Goal: Transaction & Acquisition: Purchase product/service

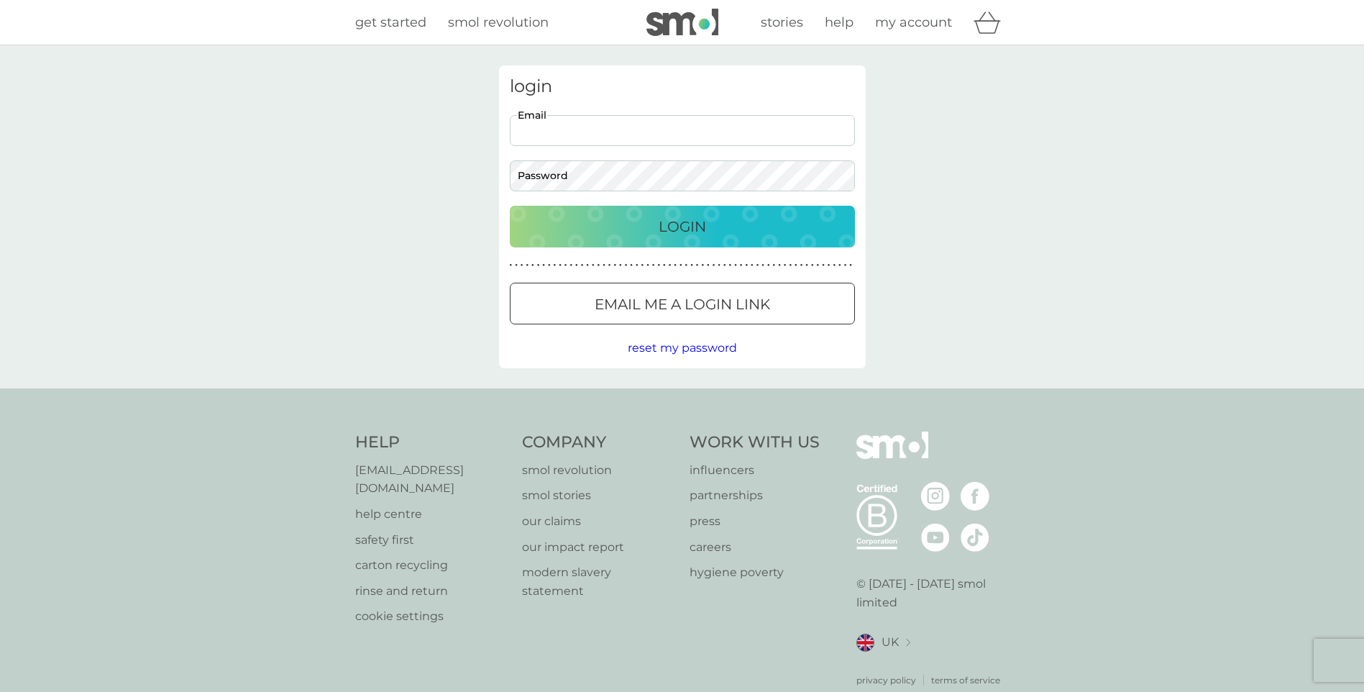
click at [621, 125] on input "Email" at bounding box center [682, 130] width 345 height 31
type input "[PERSON_NAME][EMAIL_ADDRESS][DOMAIN_NAME]"
click at [690, 224] on p "Login" at bounding box center [682, 226] width 47 height 23
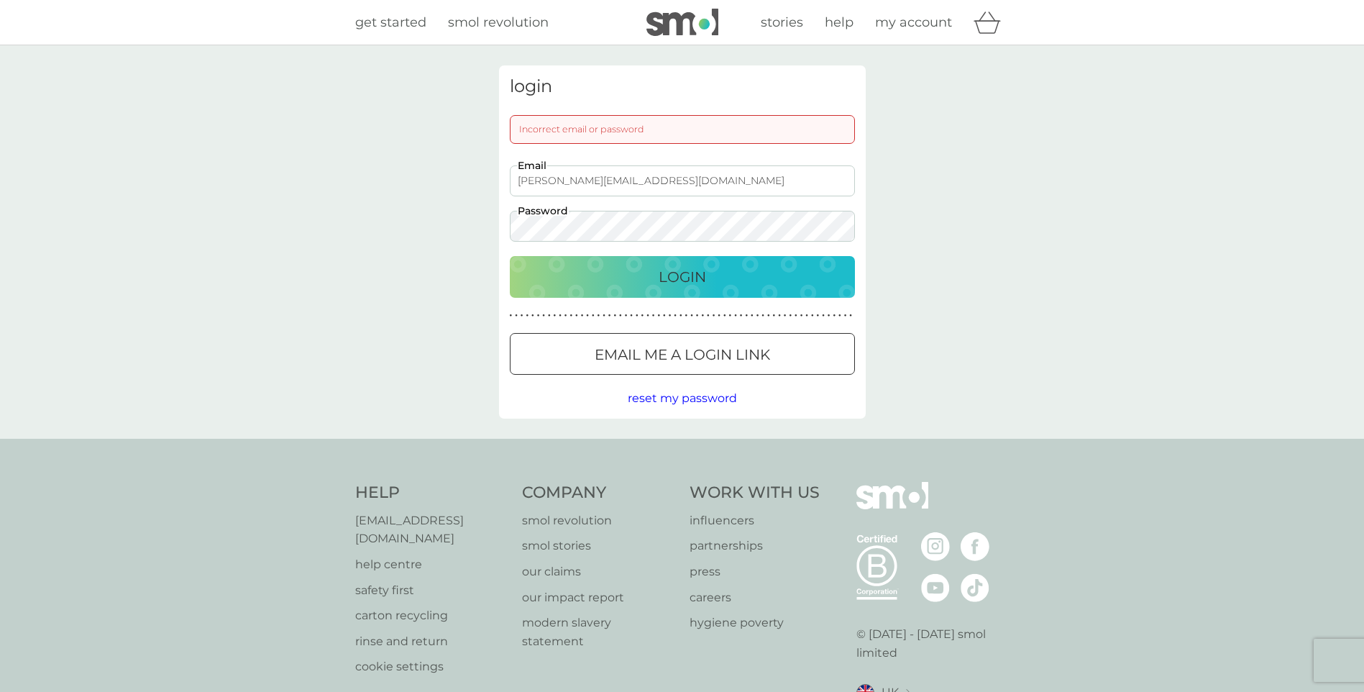
click at [627, 273] on div "Login" at bounding box center [682, 276] width 316 height 23
click at [703, 270] on p "Login" at bounding box center [682, 276] width 47 height 23
click at [657, 355] on div at bounding box center [683, 354] width 52 height 15
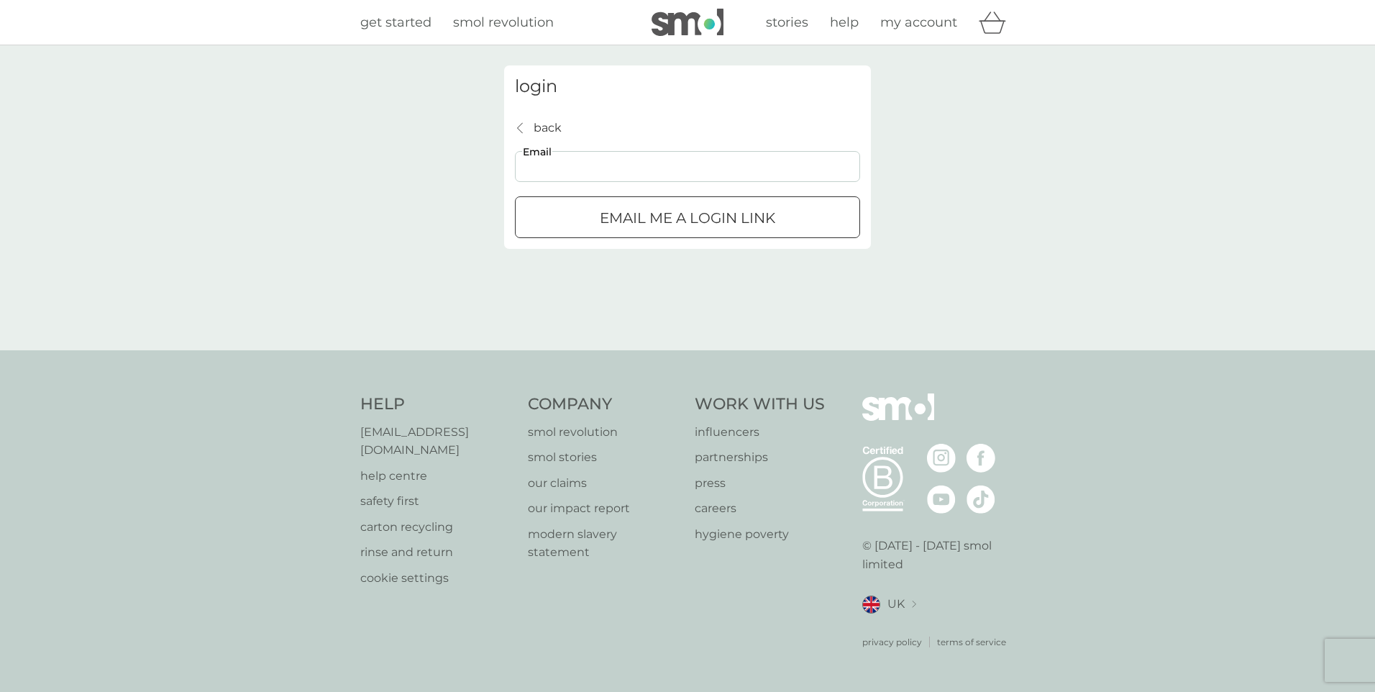
click at [603, 165] on input "Email" at bounding box center [687, 166] width 345 height 31
type input "[PERSON_NAME][EMAIL_ADDRESS][DOMAIN_NAME]"
click at [695, 211] on div "submit" at bounding box center [688, 218] width 52 height 15
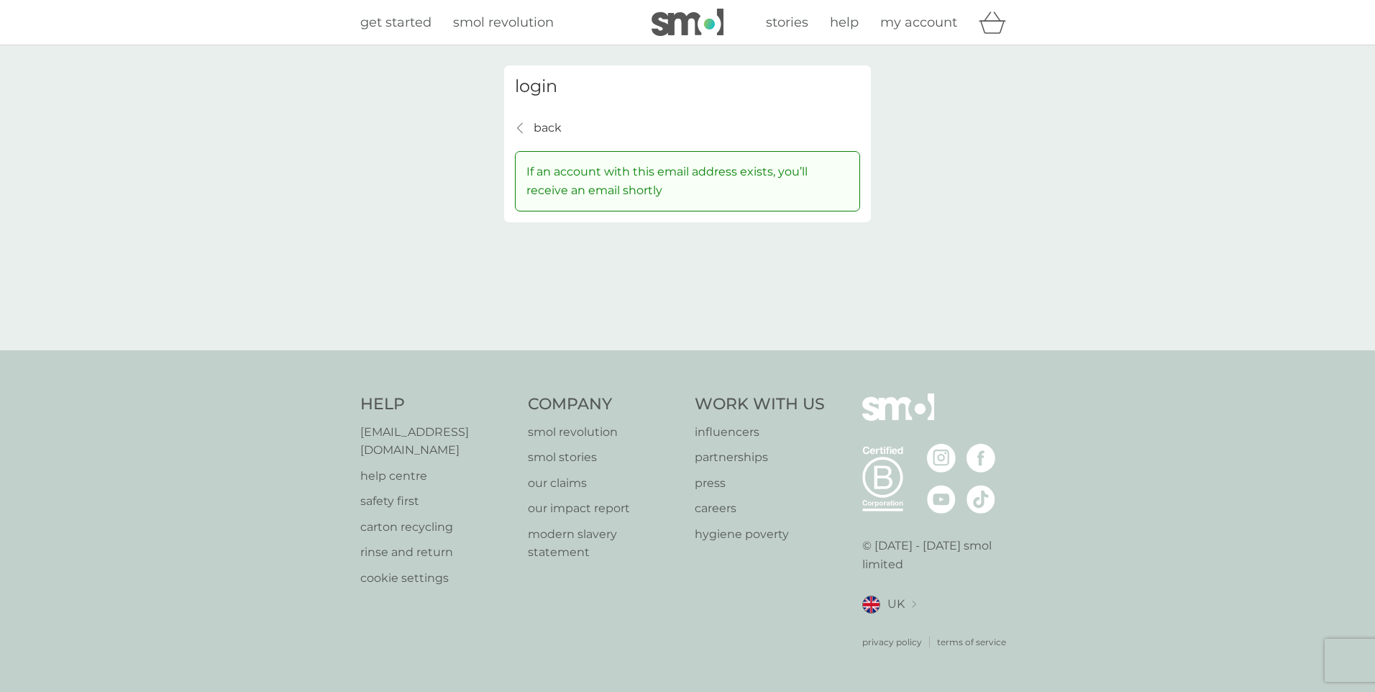
click at [610, 181] on p "If an account with this email address exists, you’ll receive an email shortly" at bounding box center [687, 181] width 322 height 37
click at [535, 126] on p "back" at bounding box center [548, 128] width 28 height 19
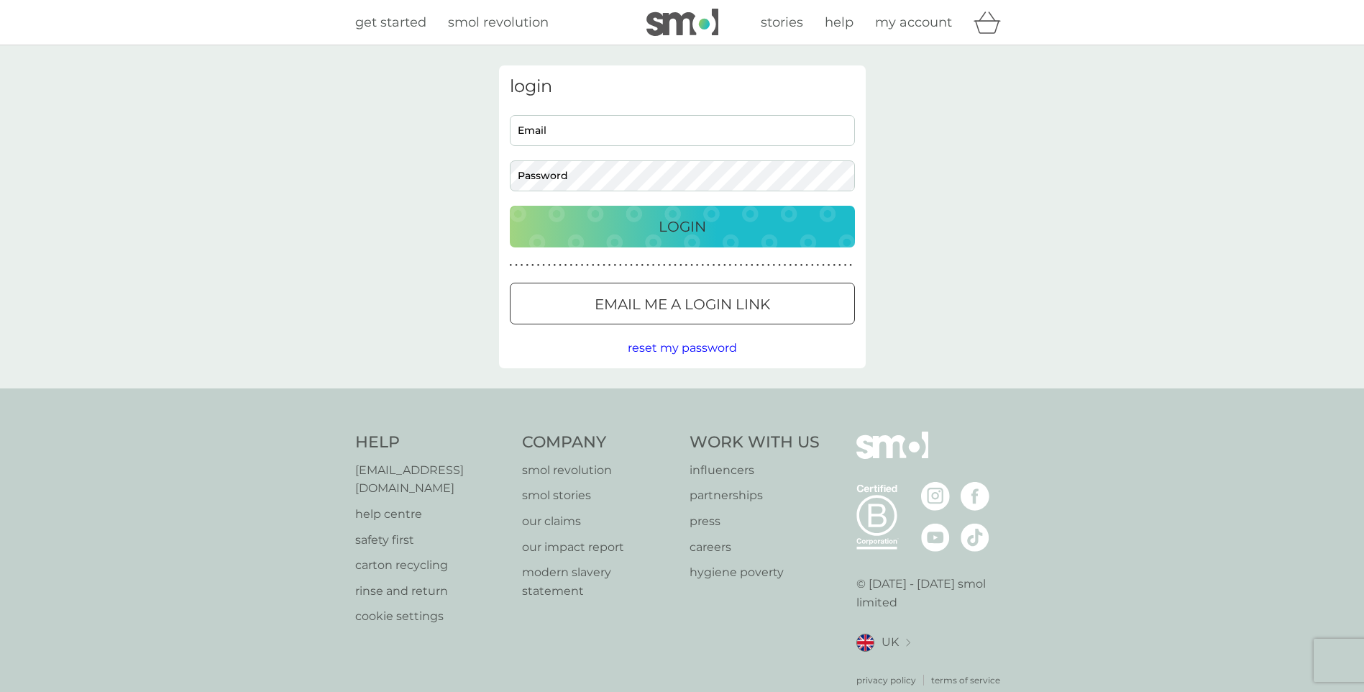
click at [693, 347] on span "reset my password" at bounding box center [682, 348] width 109 height 14
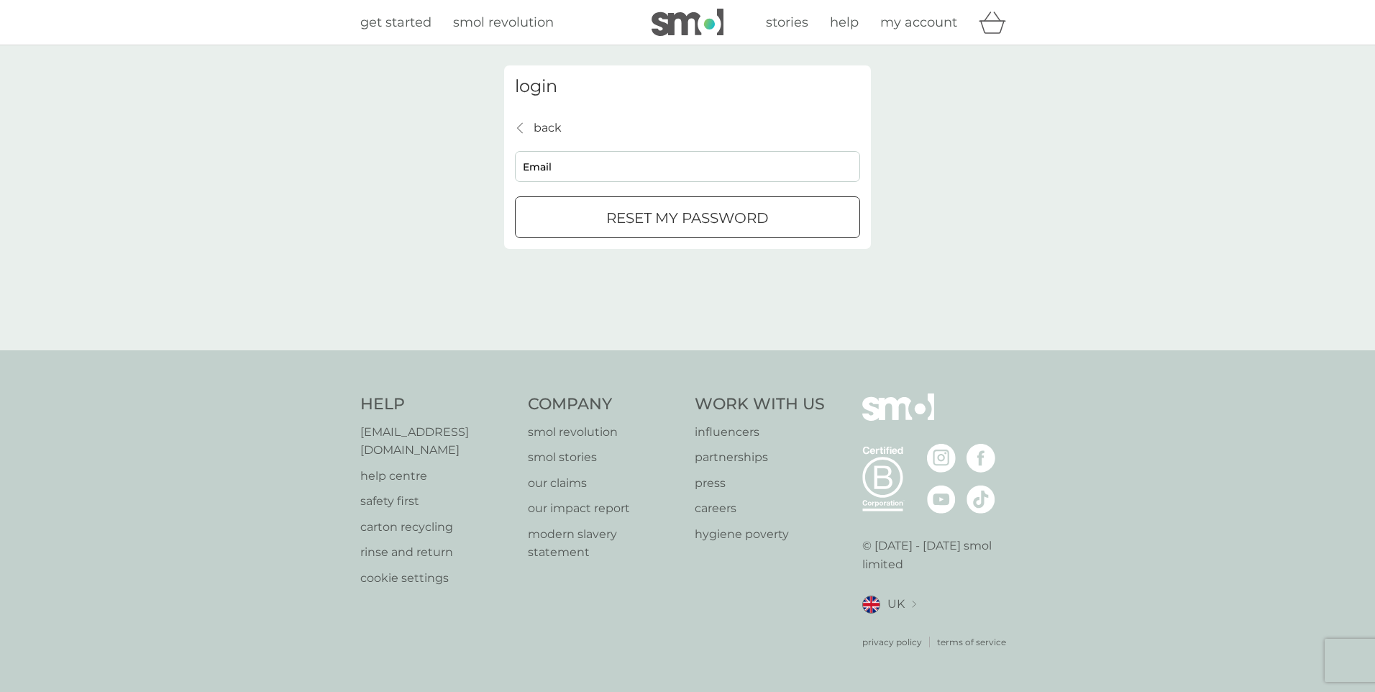
click at [645, 152] on input "Email" at bounding box center [687, 166] width 345 height 31
type input "[PERSON_NAME][EMAIL_ADDRESS][DOMAIN_NAME]"
click at [696, 224] on div "submit" at bounding box center [688, 218] width 52 height 15
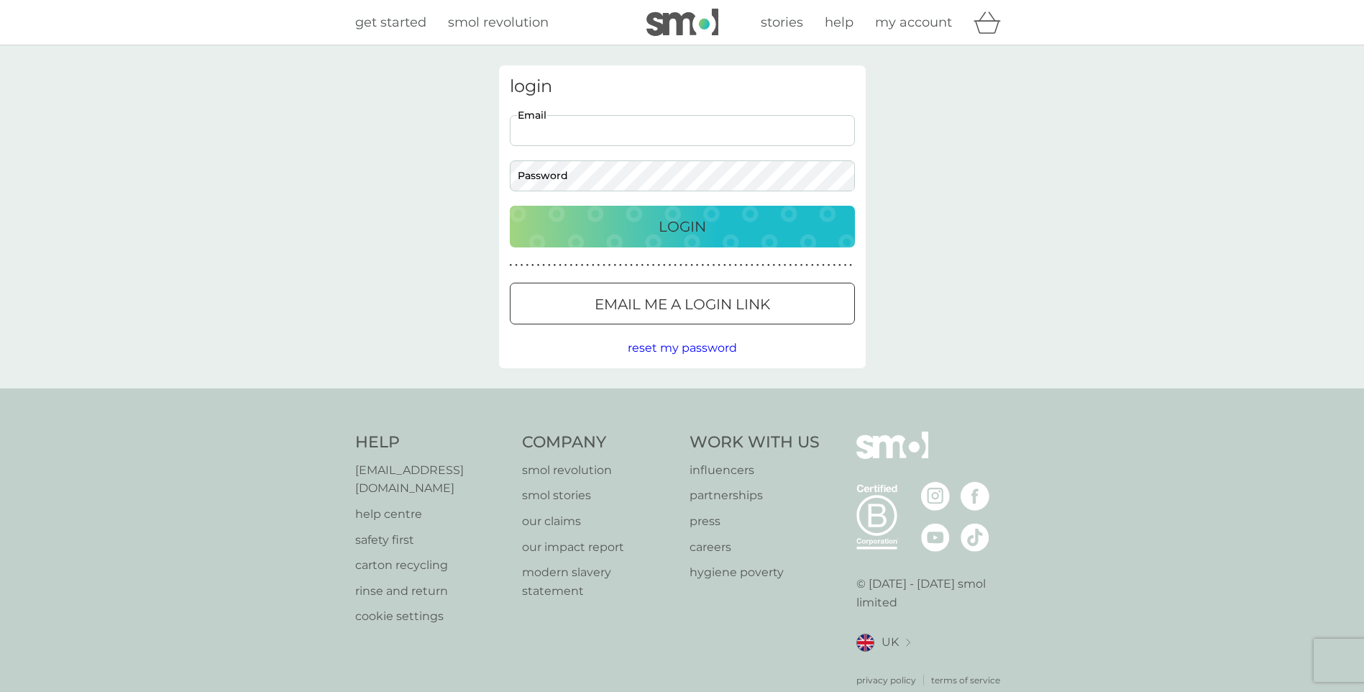
click at [665, 131] on input "Email" at bounding box center [682, 130] width 345 height 31
type input "[PERSON_NAME][EMAIL_ADDRESS][DOMAIN_NAME]"
click at [510, 206] on button "Login" at bounding box center [682, 227] width 345 height 42
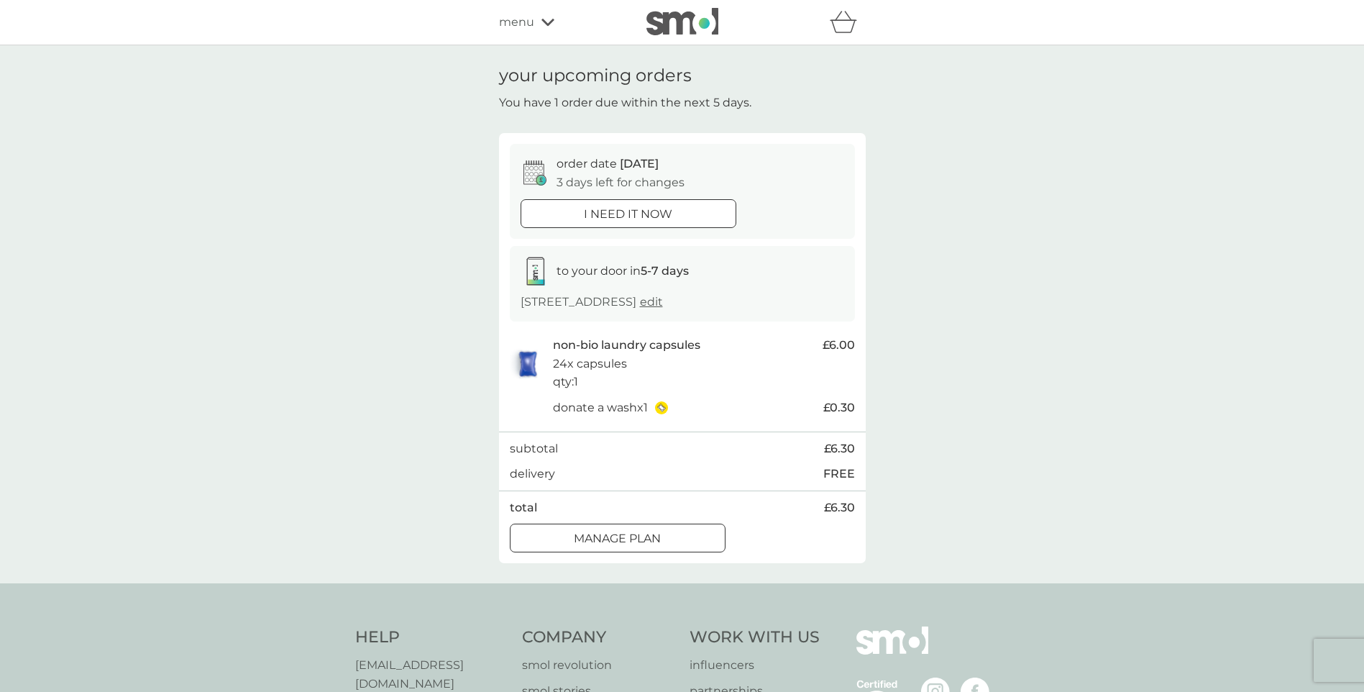
click at [587, 537] on p "Manage plan" at bounding box center [617, 538] width 87 height 19
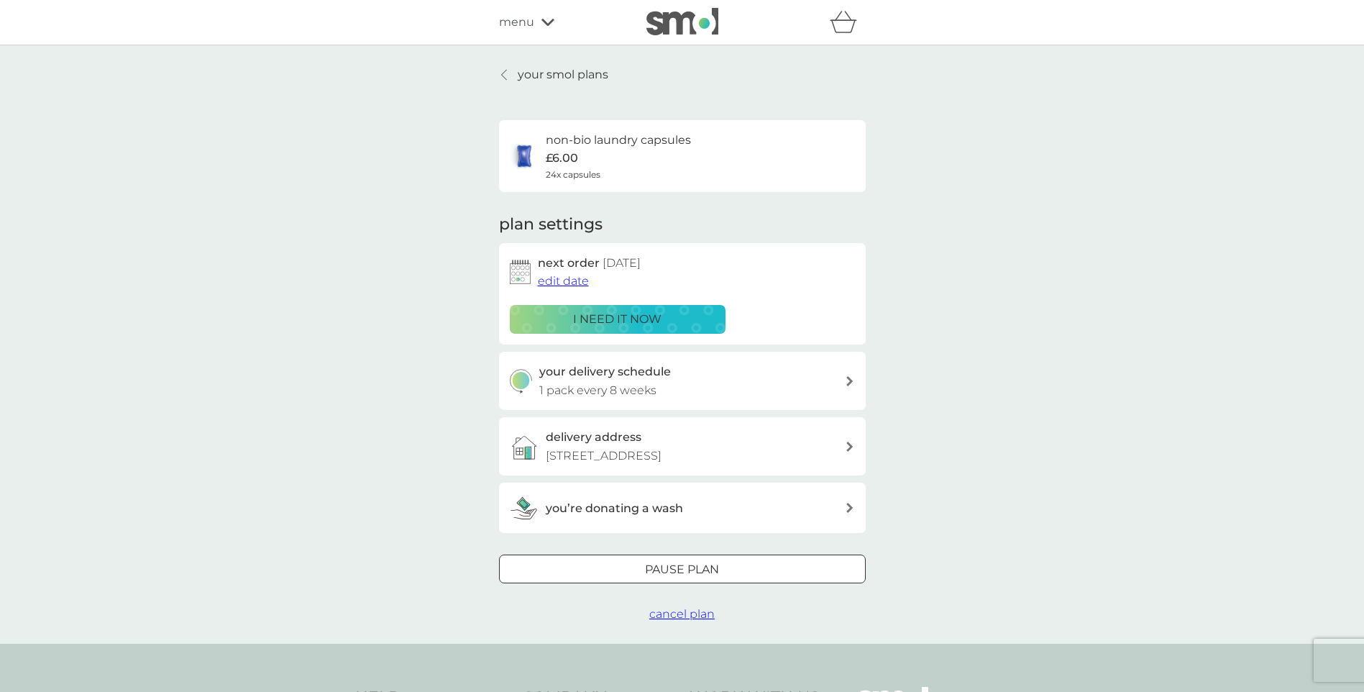
click at [563, 284] on span "edit date" at bounding box center [563, 281] width 51 height 14
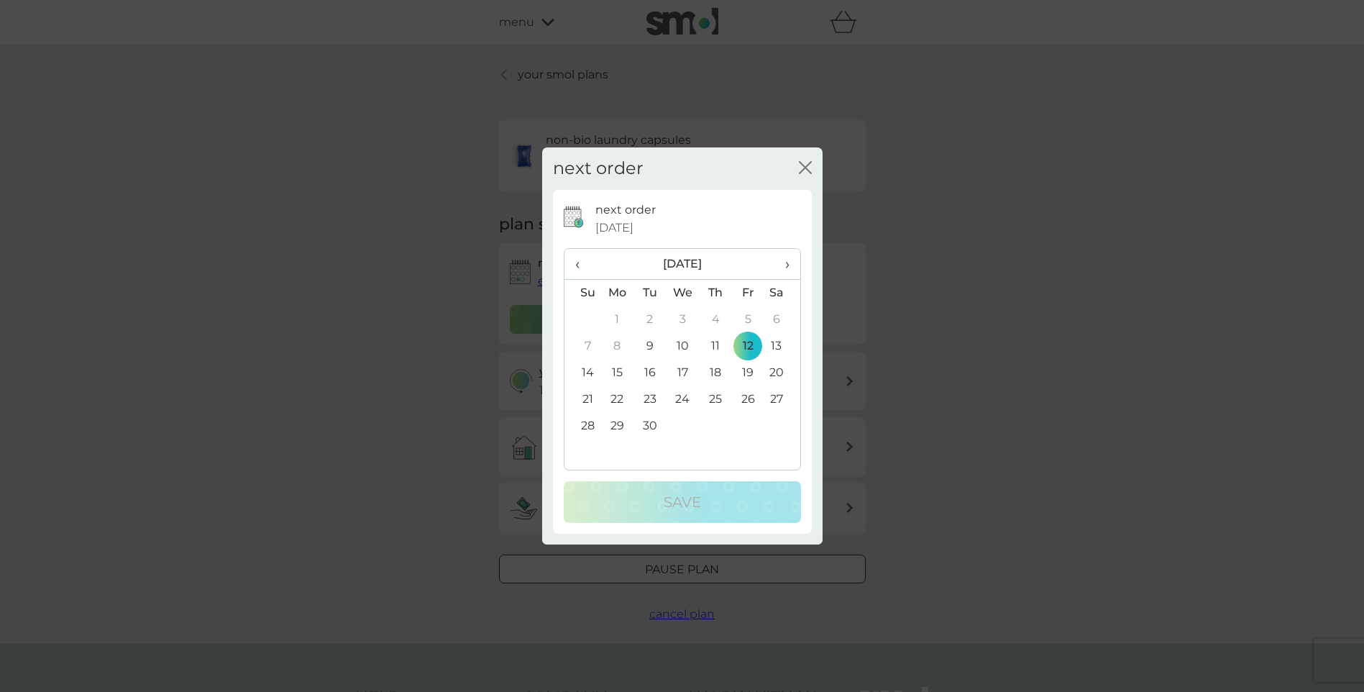
click at [616, 373] on td "15" at bounding box center [617, 373] width 33 height 27
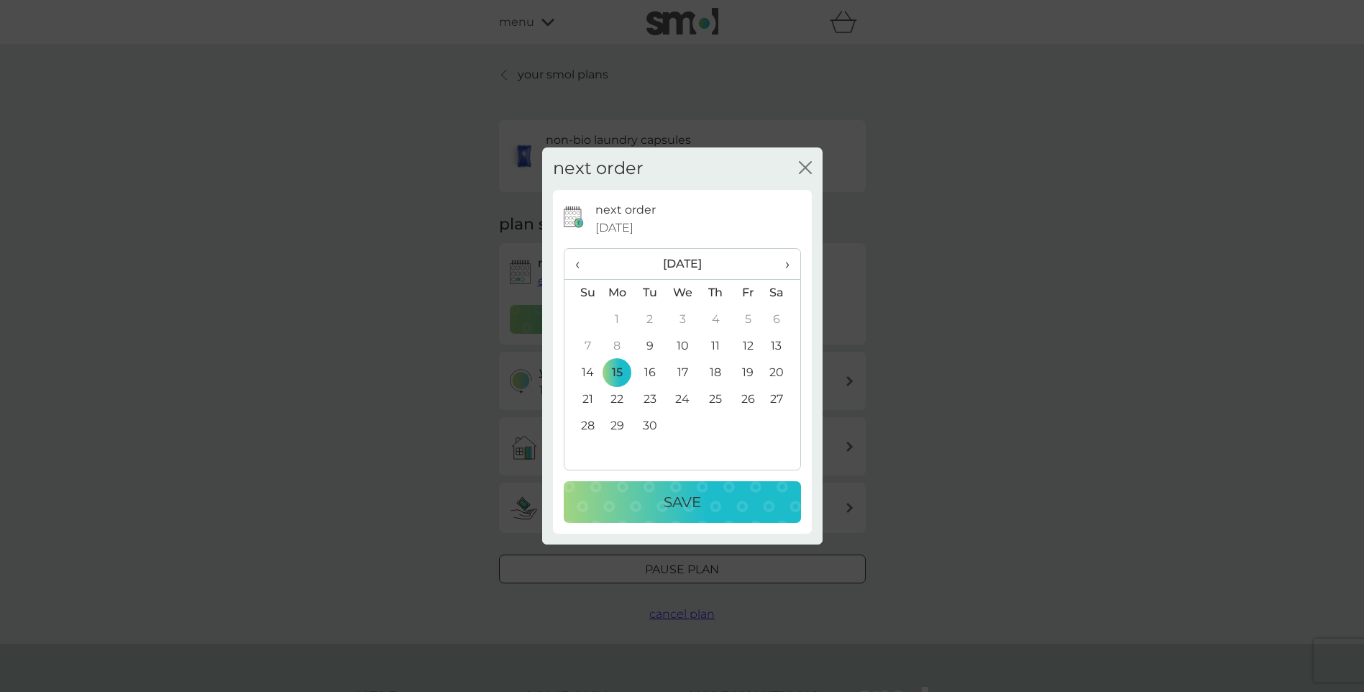
click at [686, 506] on p "Save" at bounding box center [682, 502] width 37 height 23
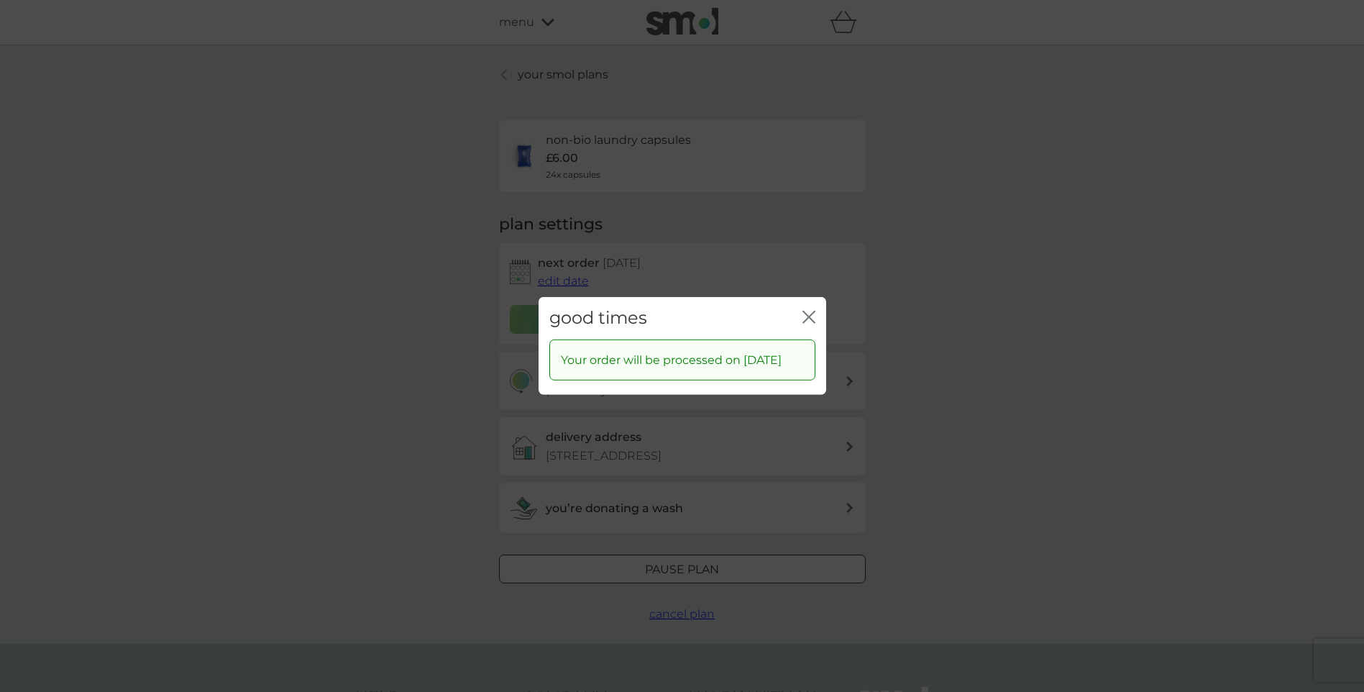
click at [806, 311] on icon "close" at bounding box center [809, 317] width 13 height 13
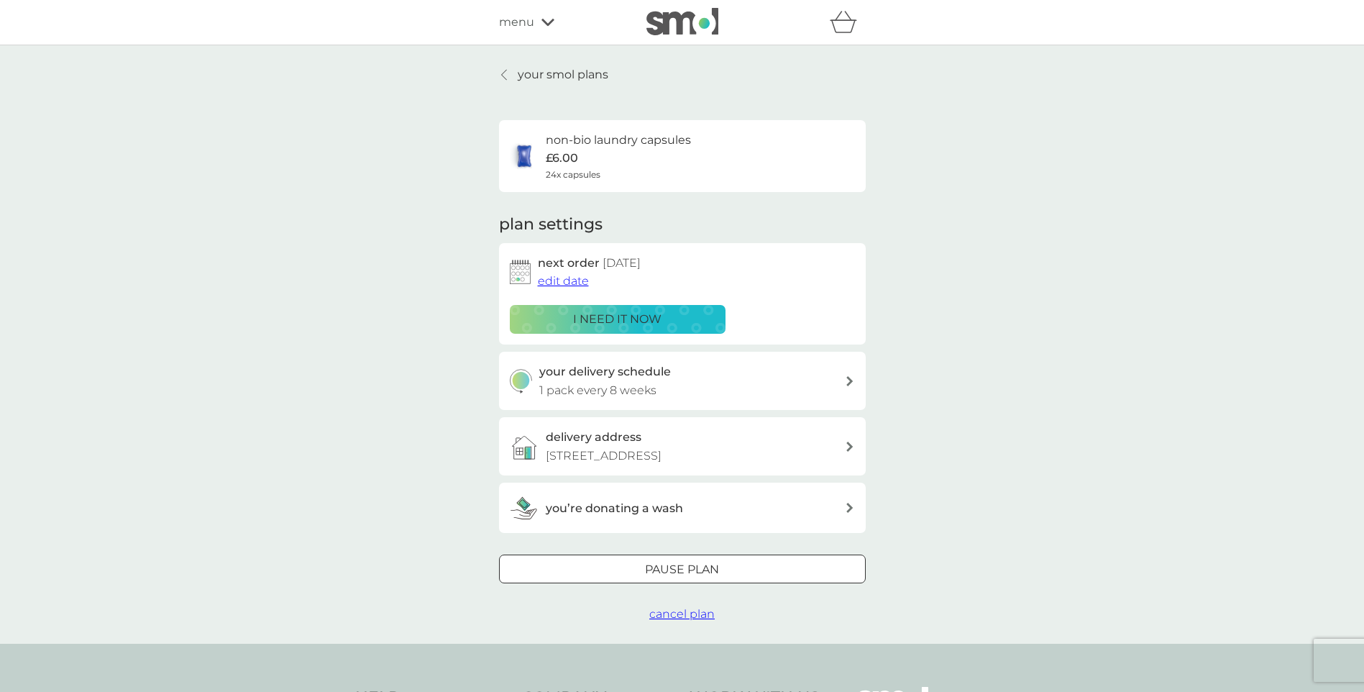
click at [546, 18] on icon at bounding box center [548, 22] width 13 height 9
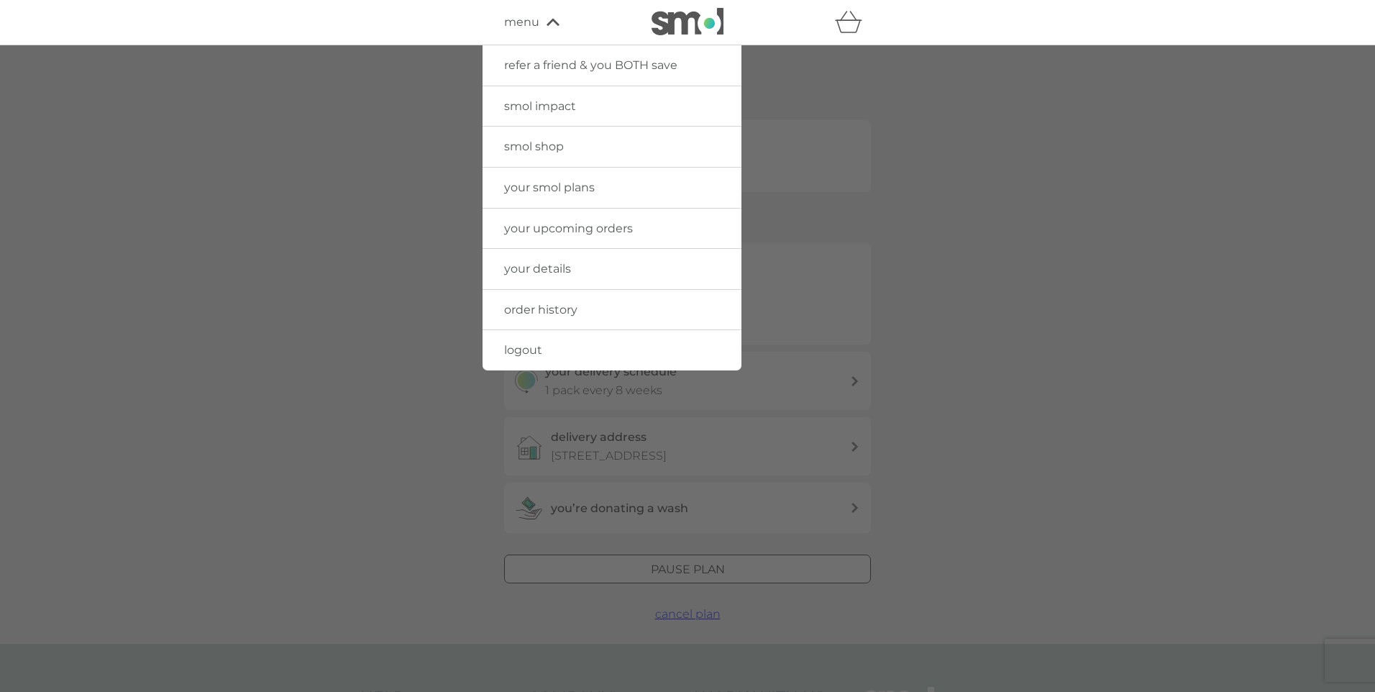
click at [422, 114] on div at bounding box center [687, 391] width 1375 height 692
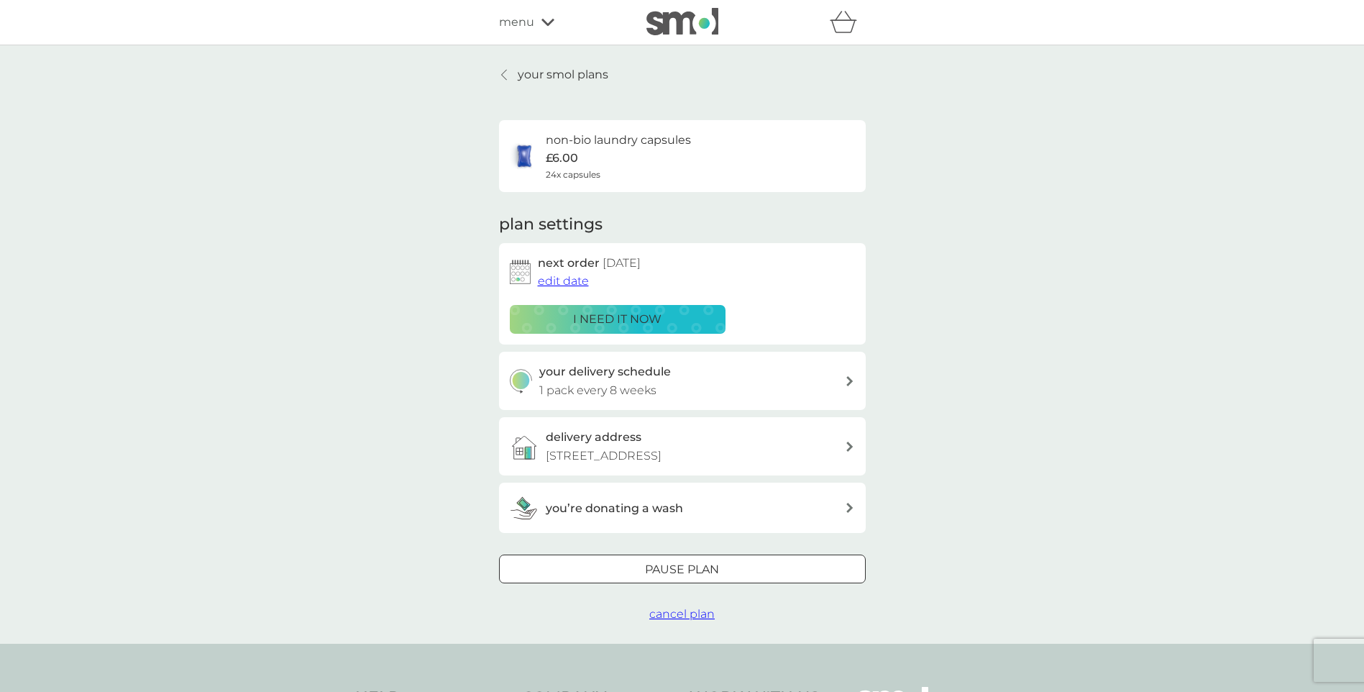
click at [552, 72] on p "your smol plans" at bounding box center [563, 74] width 91 height 19
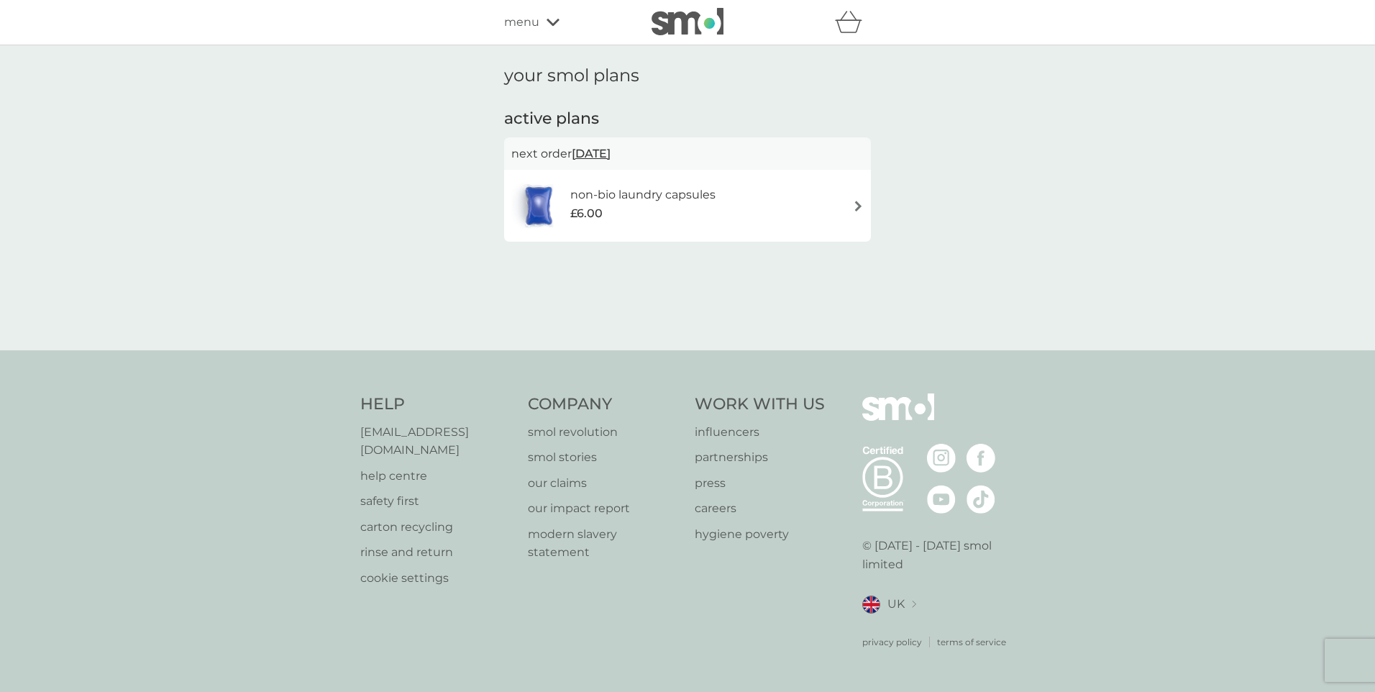
click at [547, 21] on icon at bounding box center [553, 22] width 13 height 9
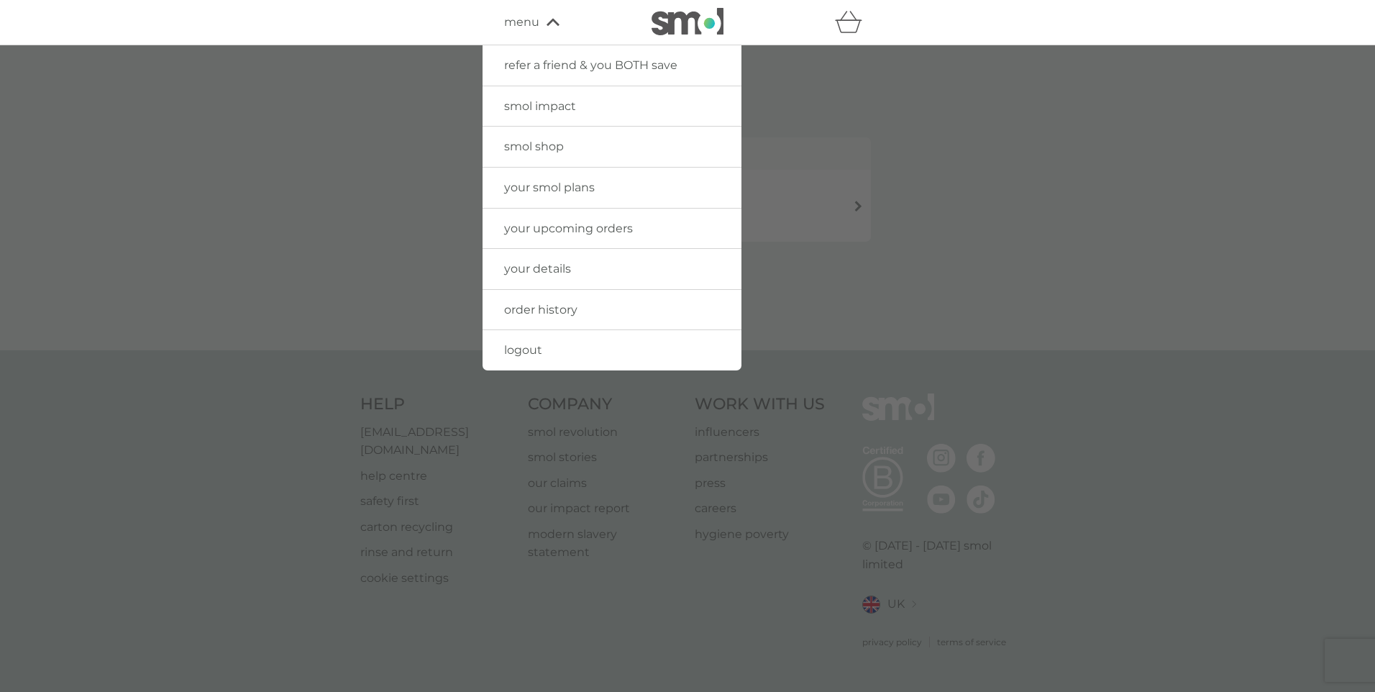
click at [536, 270] on span "your details" at bounding box center [537, 269] width 67 height 14
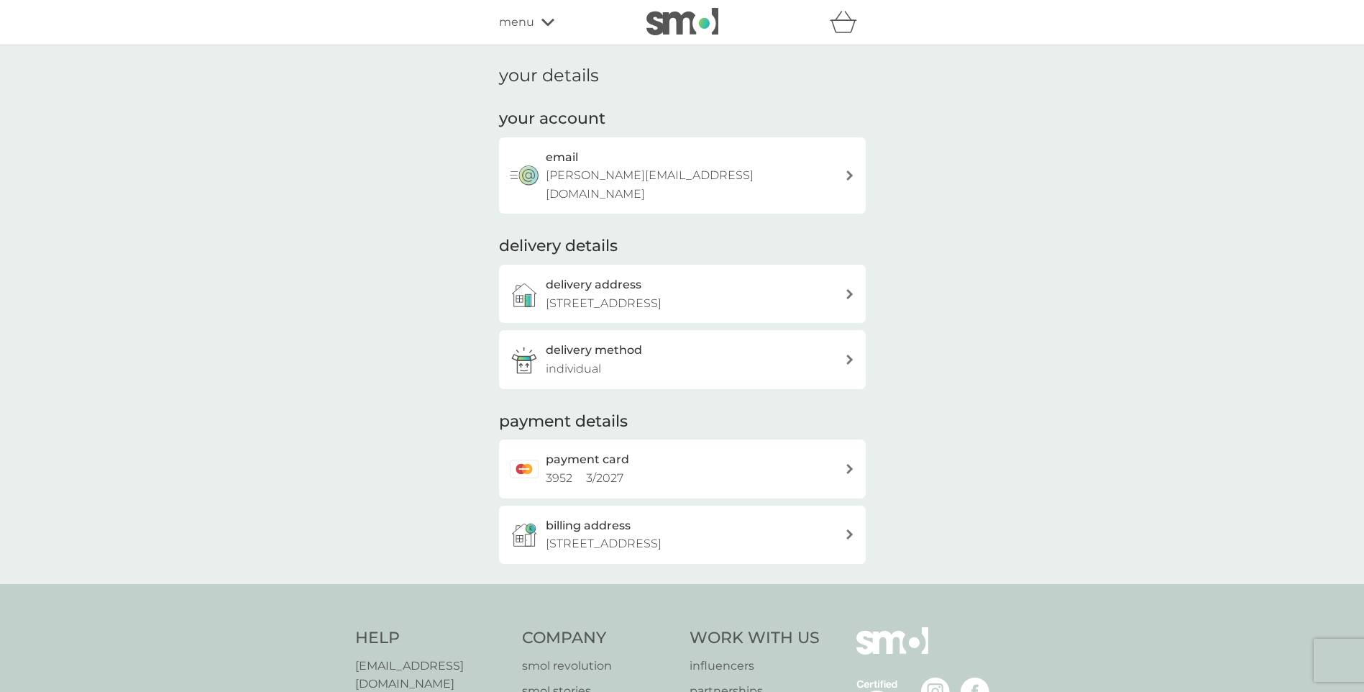
click at [539, 21] on div "menu" at bounding box center [560, 22] width 122 height 19
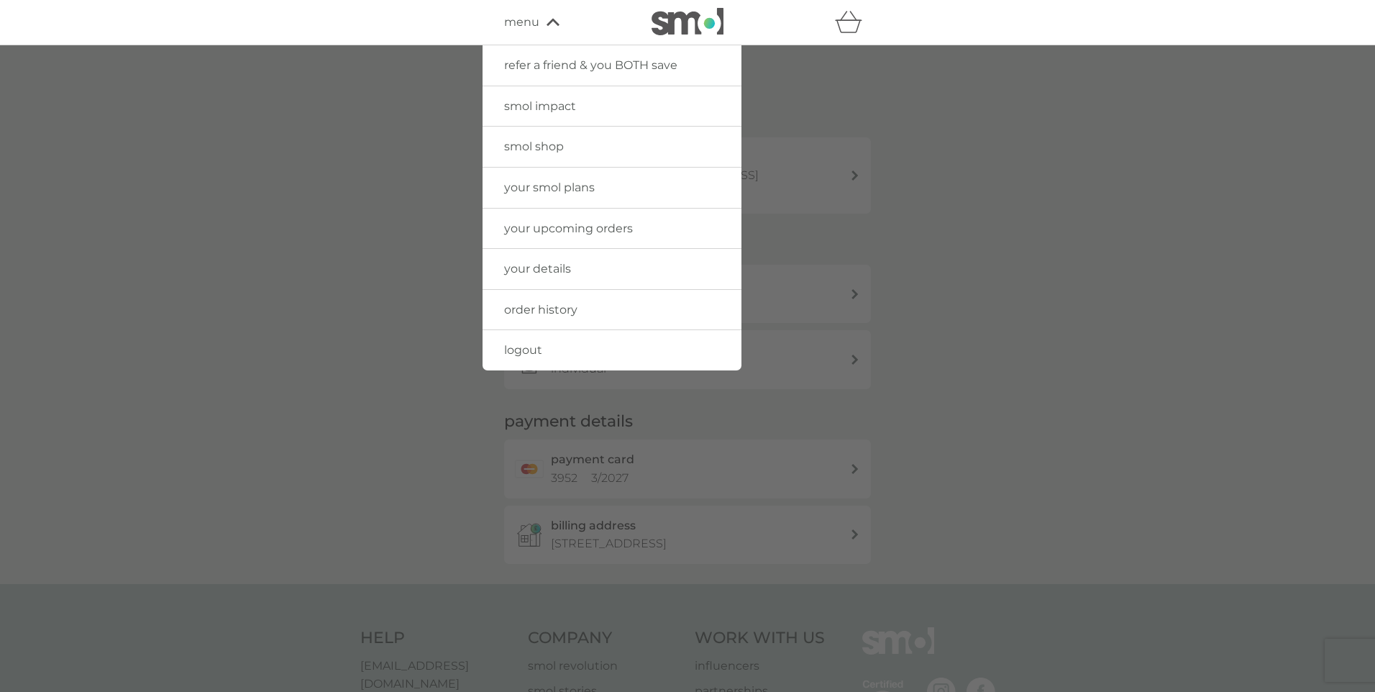
click at [540, 188] on span "your smol plans" at bounding box center [549, 188] width 91 height 14
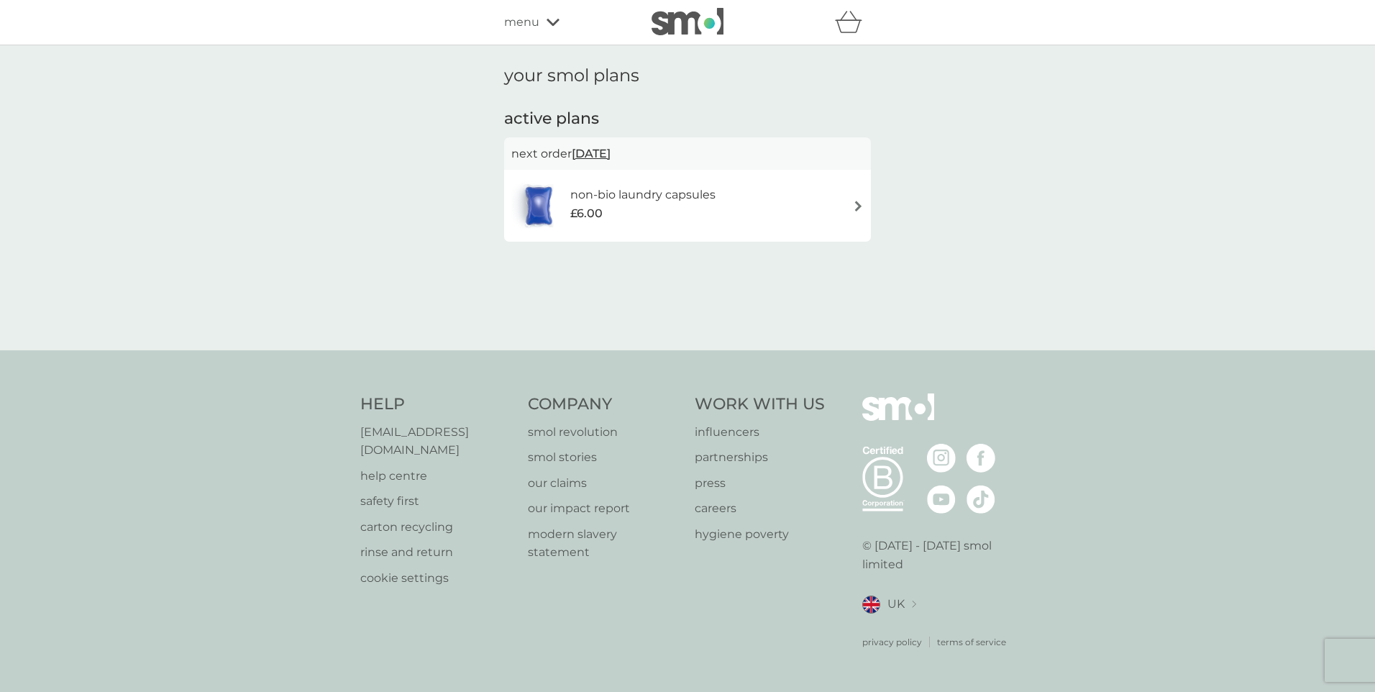
click at [553, 19] on icon at bounding box center [553, 22] width 13 height 9
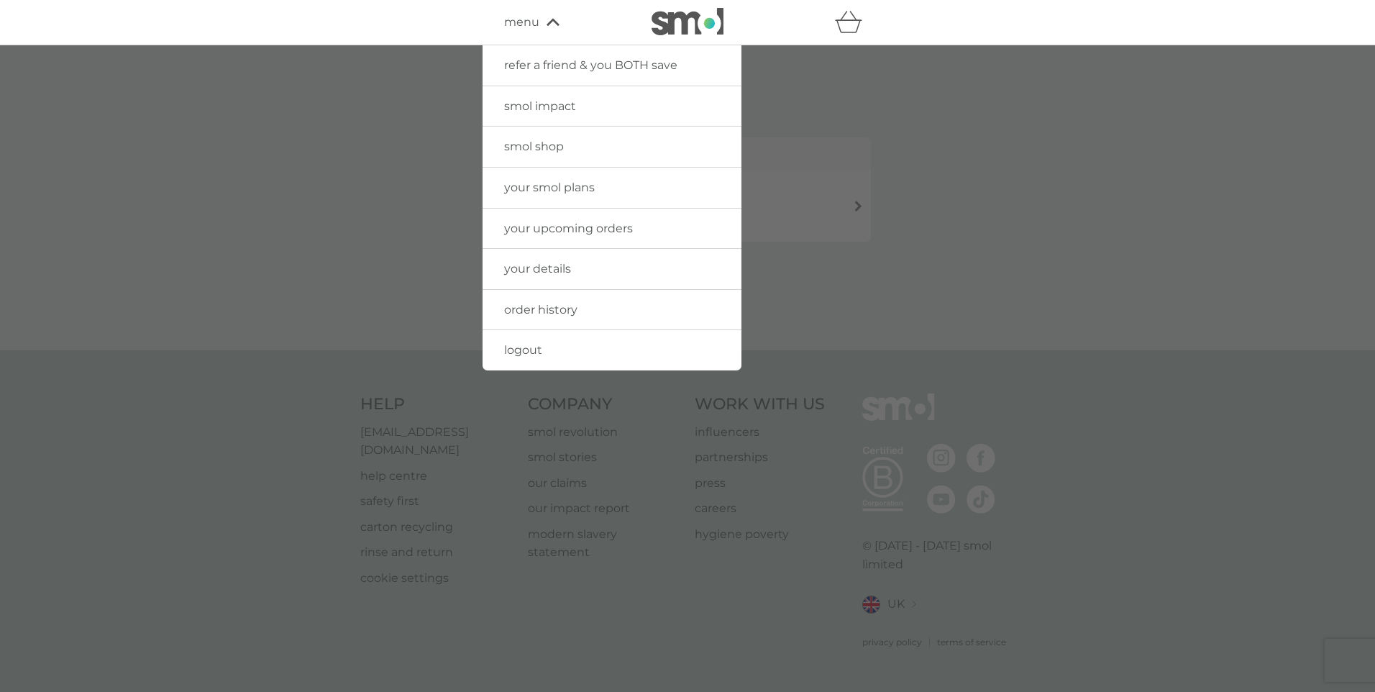
click at [534, 146] on span "smol shop" at bounding box center [534, 147] width 60 height 14
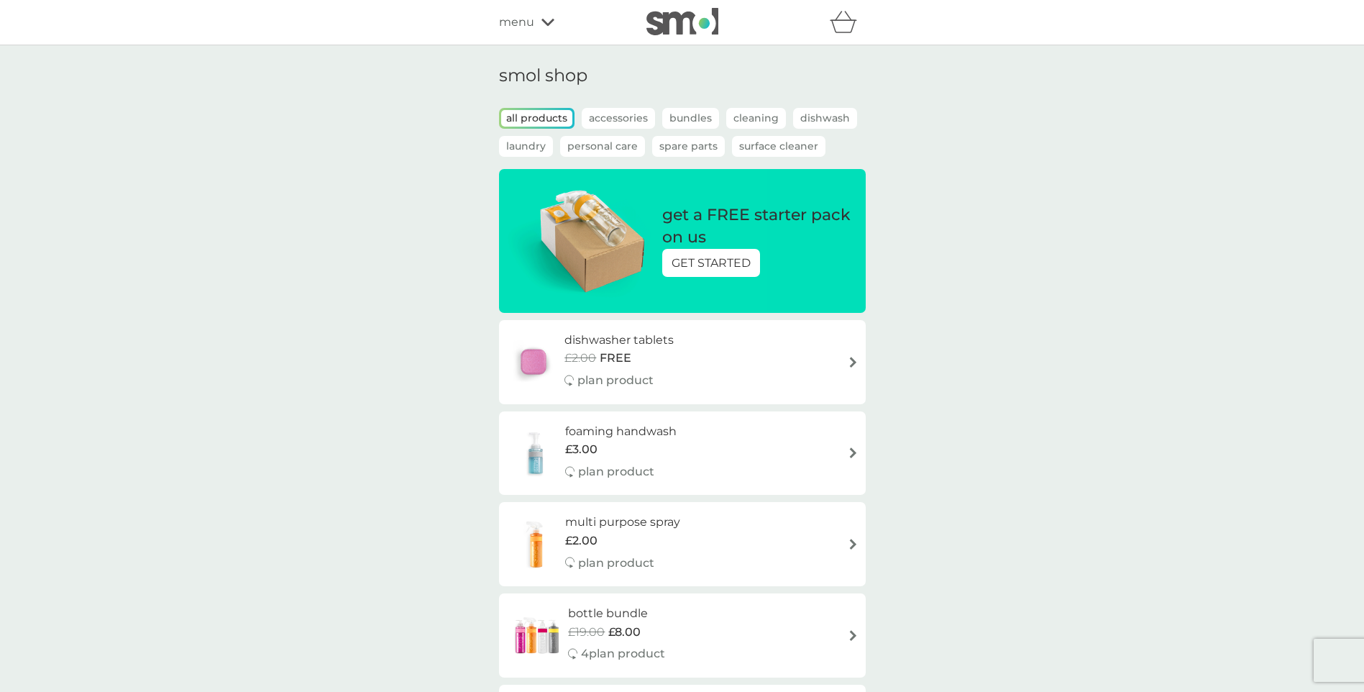
click at [700, 264] on p "GET STARTED" at bounding box center [711, 263] width 79 height 19
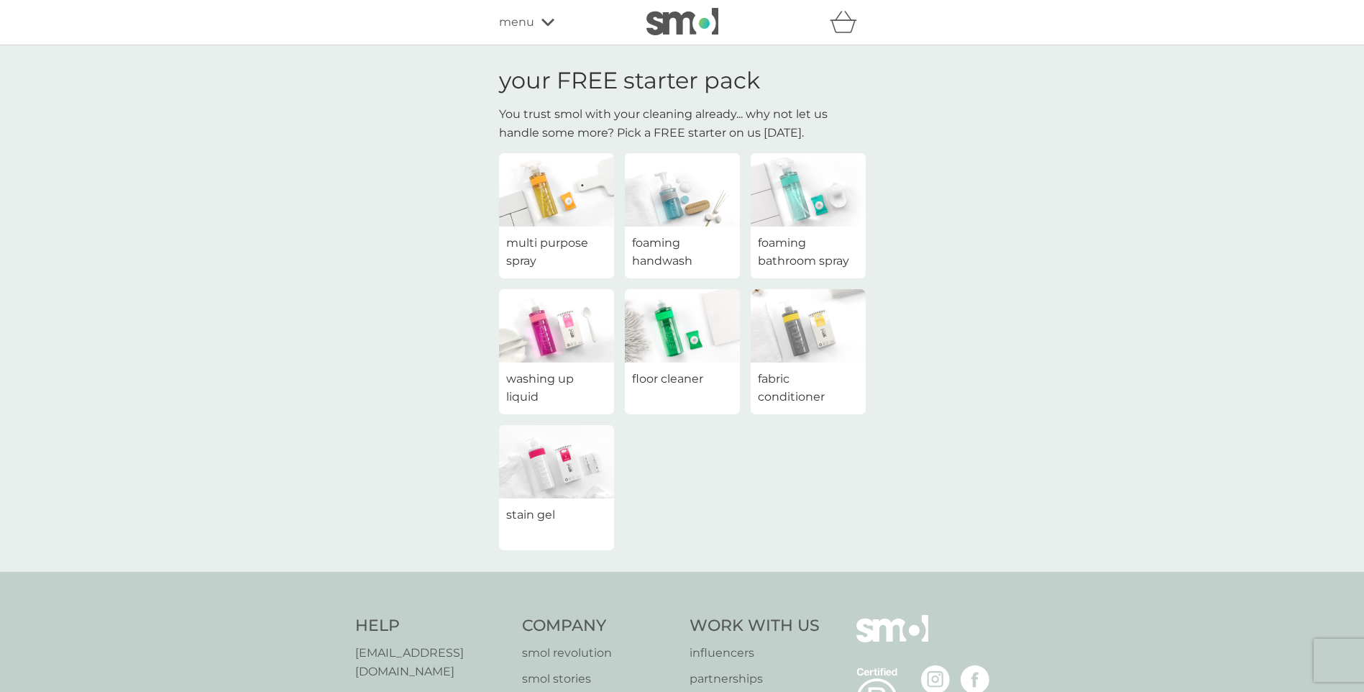
click at [566, 457] on img at bounding box center [556, 461] width 115 height 73
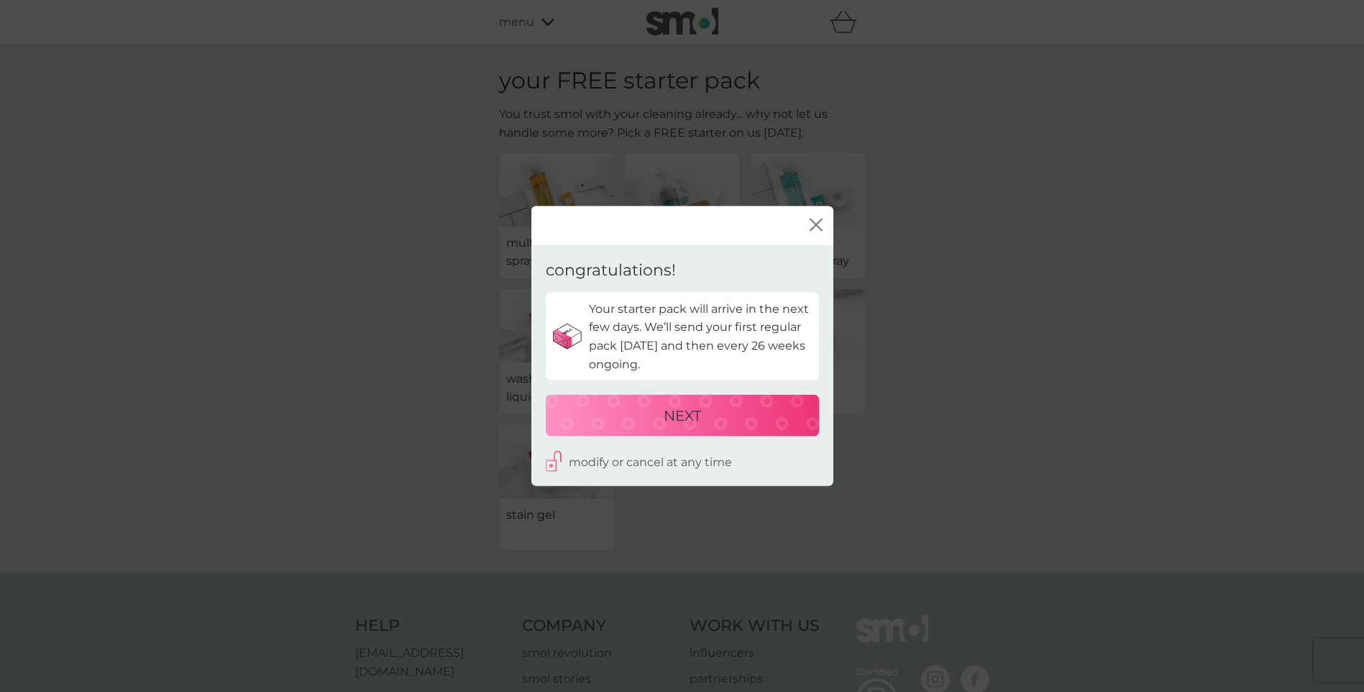
click at [701, 413] on p "NEXT" at bounding box center [682, 415] width 37 height 23
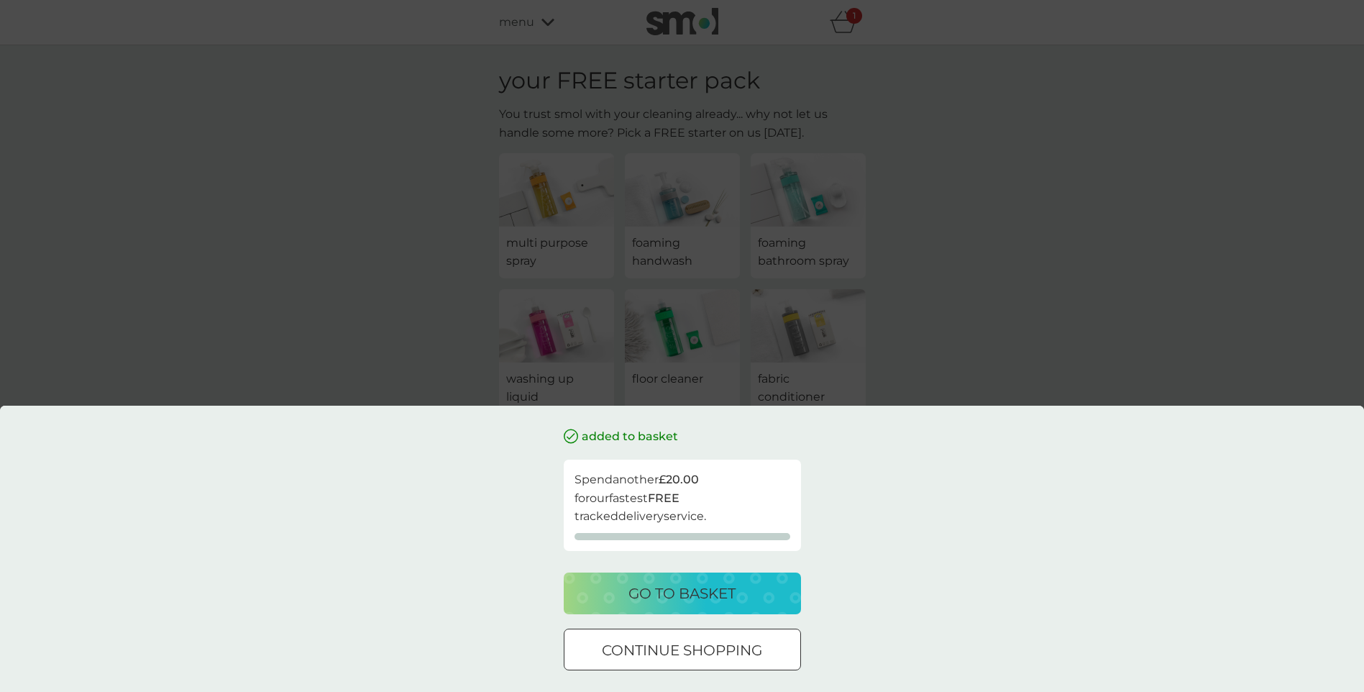
click at [697, 594] on p "go to basket" at bounding box center [682, 593] width 107 height 23
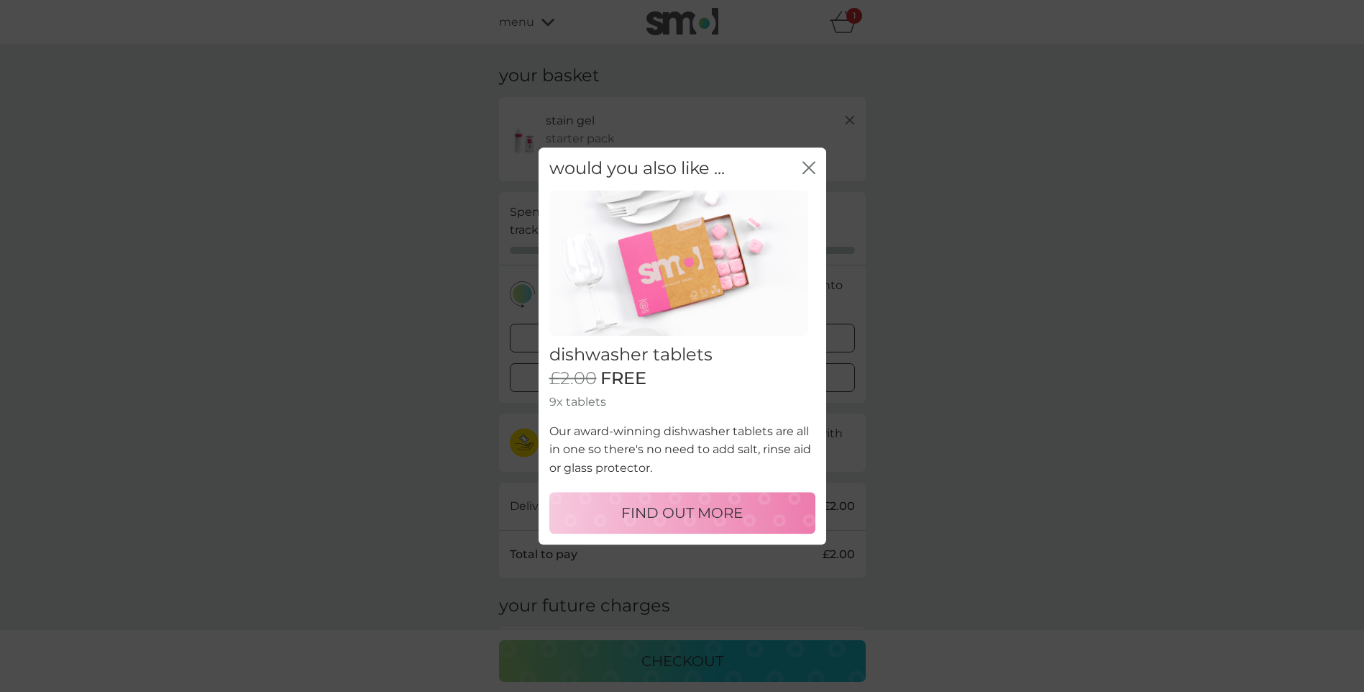
click at [813, 169] on icon "close" at bounding box center [809, 167] width 13 height 13
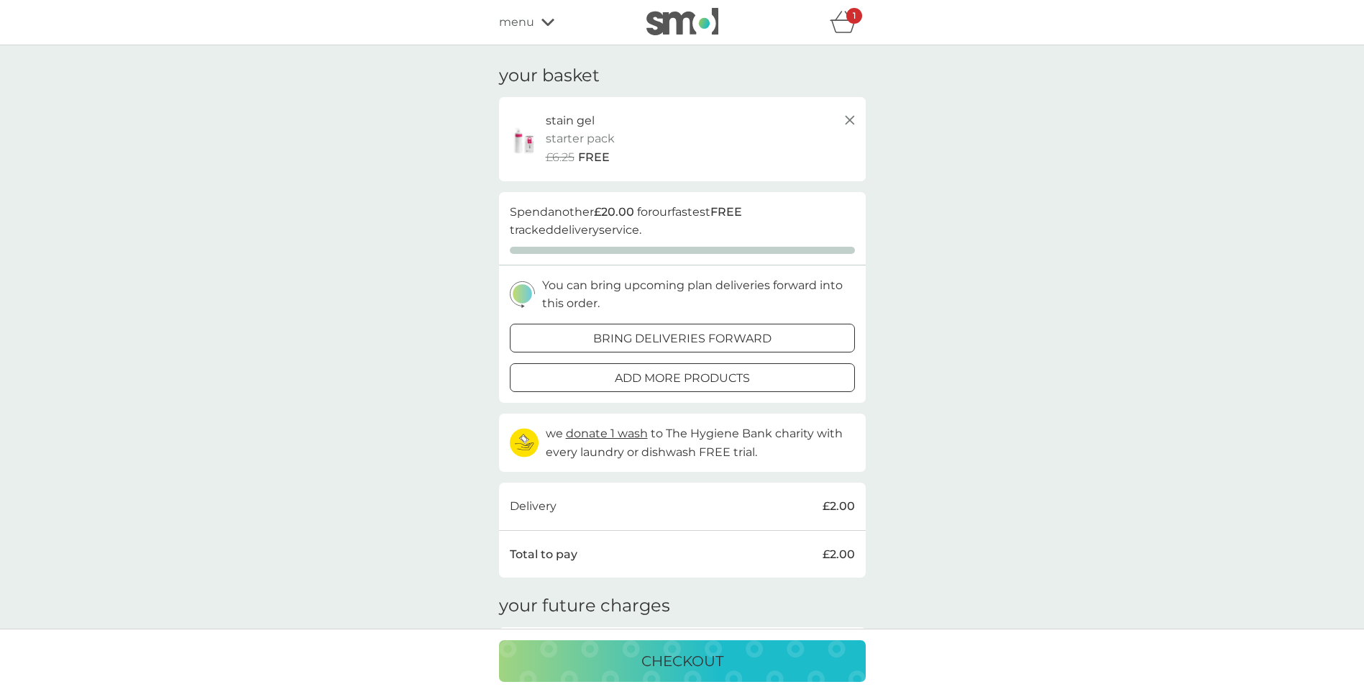
click at [851, 22] on div "1" at bounding box center [855, 16] width 16 height 16
click at [847, 117] on icon at bounding box center [849, 119] width 17 height 17
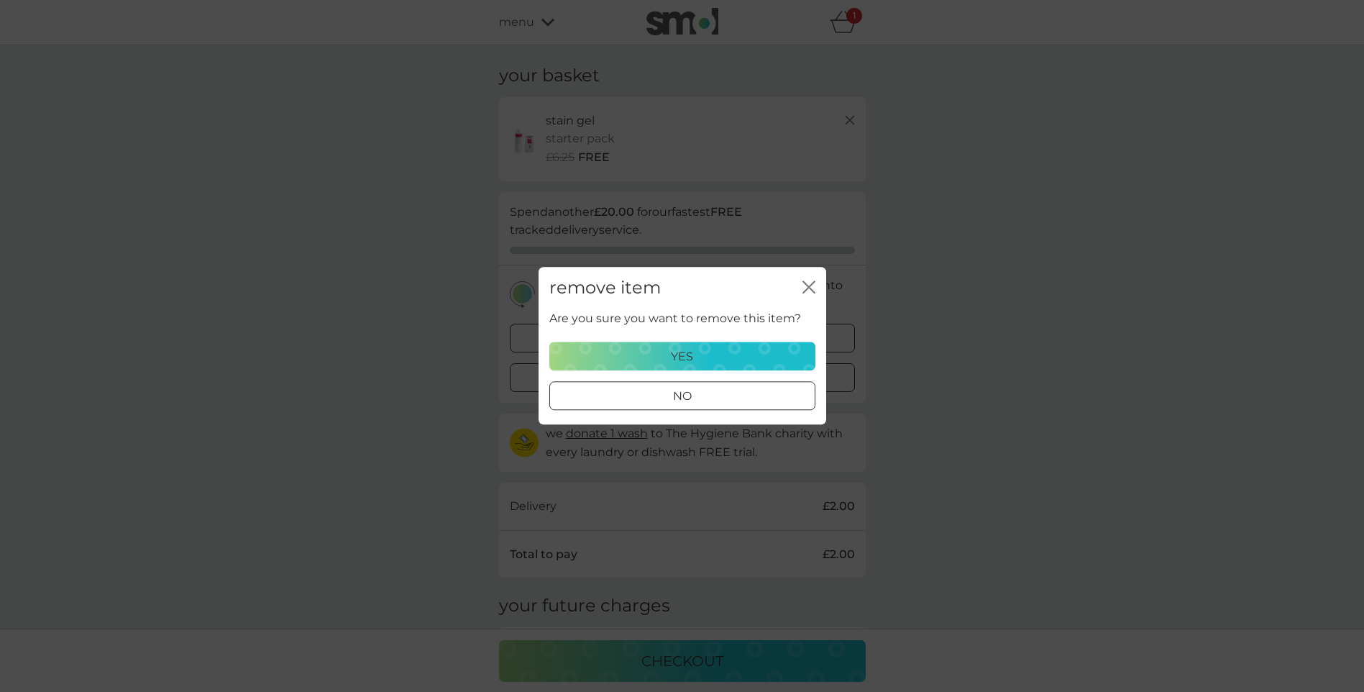
click at [680, 360] on p "yes" at bounding box center [682, 356] width 22 height 19
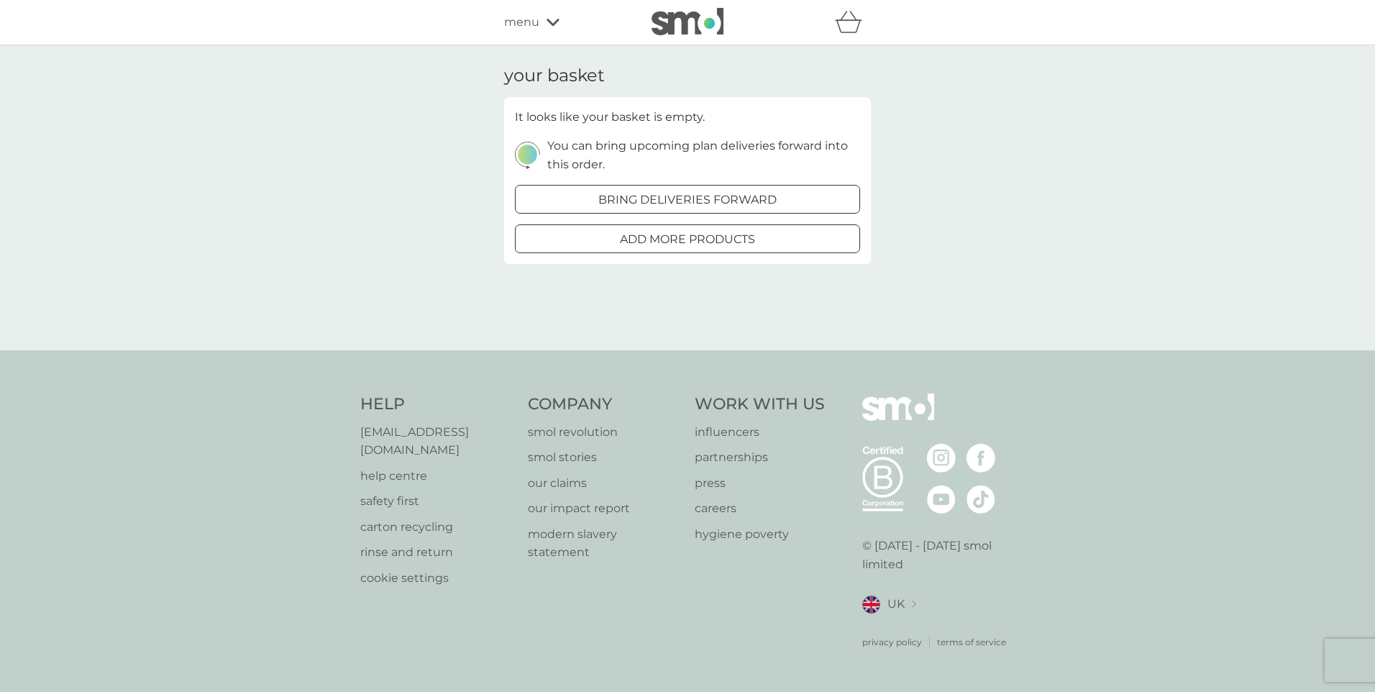
click at [551, 29] on div "menu" at bounding box center [565, 22] width 122 height 19
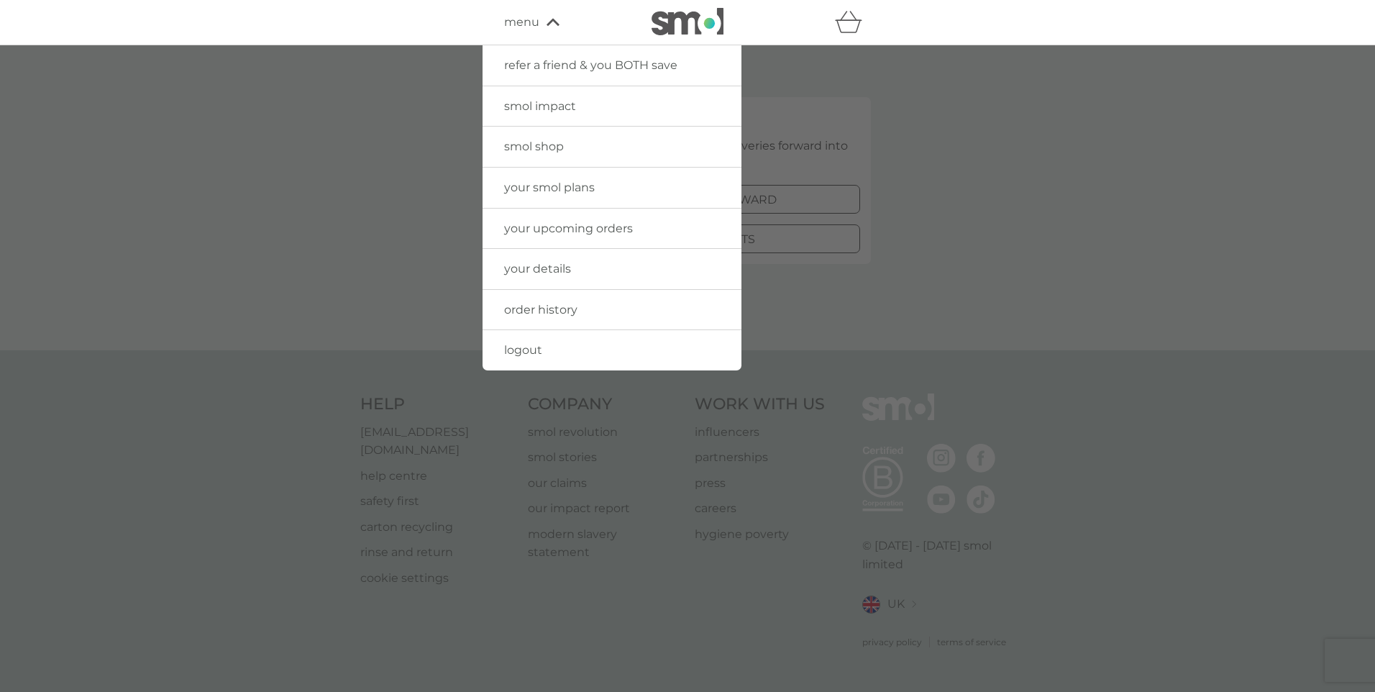
click at [511, 347] on span "logout" at bounding box center [523, 350] width 38 height 14
